Goal: Information Seeking & Learning: Find specific fact

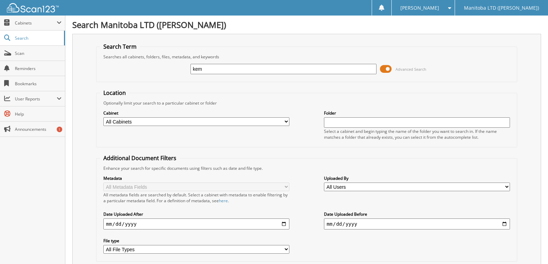
click at [296, 63] on div "kem Advanced Search" at bounding box center [306, 69] width 413 height 19
click at [222, 70] on input "kem" at bounding box center [283, 69] width 186 height 10
type input "kemthorne"
click at [200, 72] on input "kemthorne" at bounding box center [283, 69] width 186 height 10
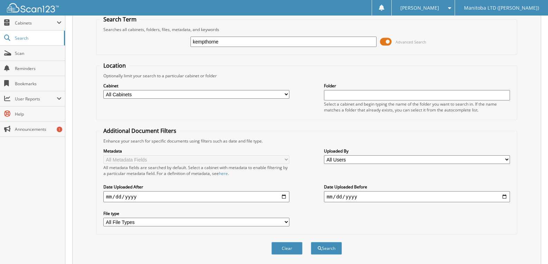
scroll to position [74, 0]
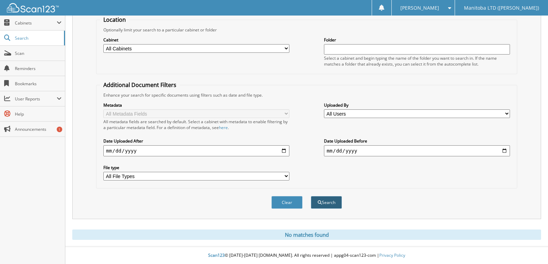
type input "kempthorne"
click at [329, 202] on button "Search" at bounding box center [326, 202] width 31 height 13
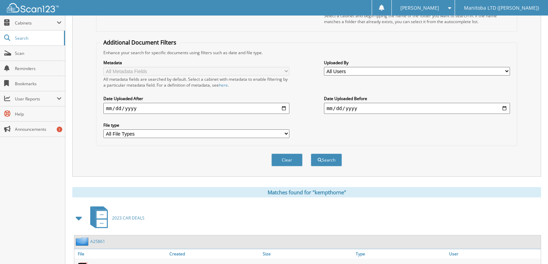
scroll to position [311, 0]
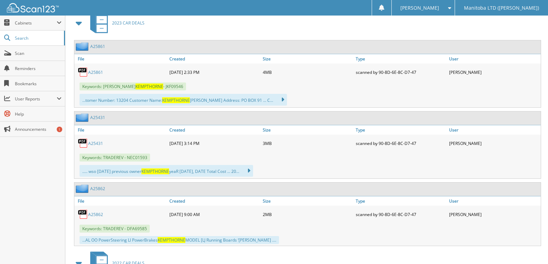
click at [99, 73] on link "A25861" at bounding box center [95, 72] width 15 height 6
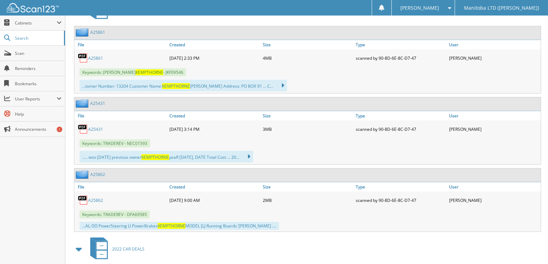
scroll to position [518, 0]
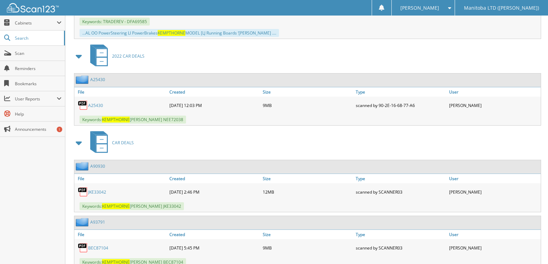
click at [94, 102] on div "A25430" at bounding box center [120, 105] width 93 height 14
click at [96, 105] on link "A25430" at bounding box center [95, 106] width 15 height 6
